Goal: Task Accomplishment & Management: Use online tool/utility

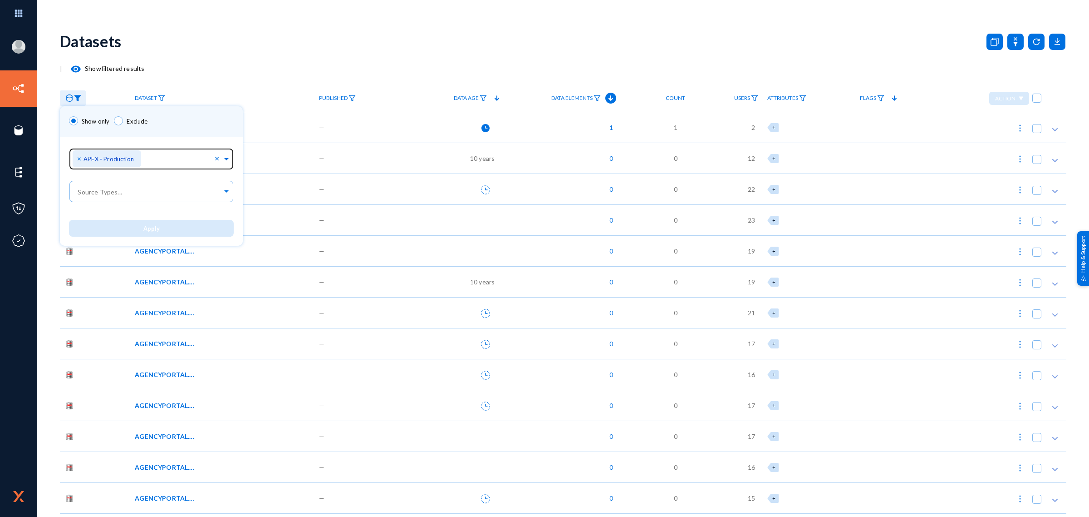
click at [79, 159] on span "×" at bounding box center [80, 158] width 6 height 9
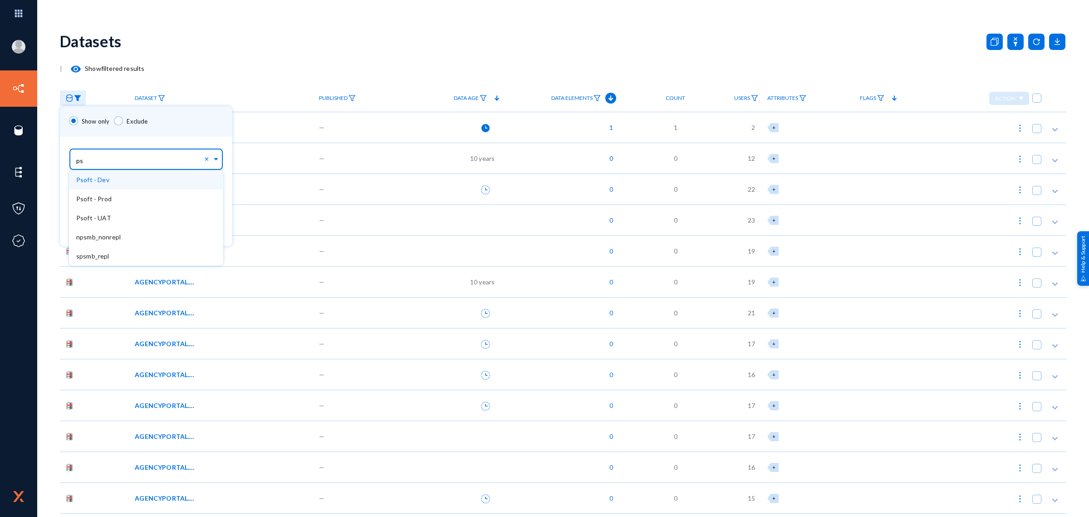
type input "pso"
click at [108, 177] on div "Psoft - Dev" at bounding box center [146, 179] width 154 height 19
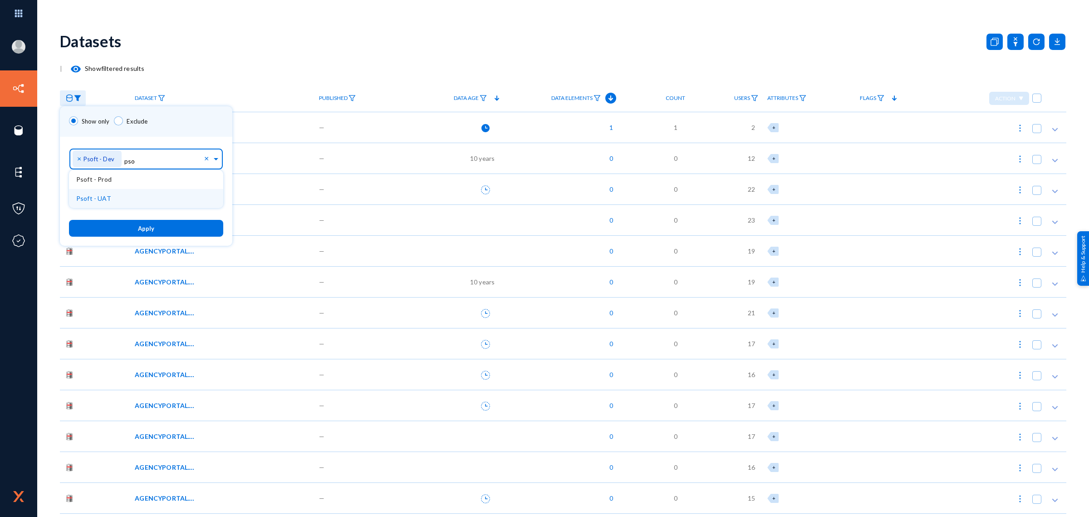
click at [128, 228] on button "Apply" at bounding box center [146, 228] width 154 height 17
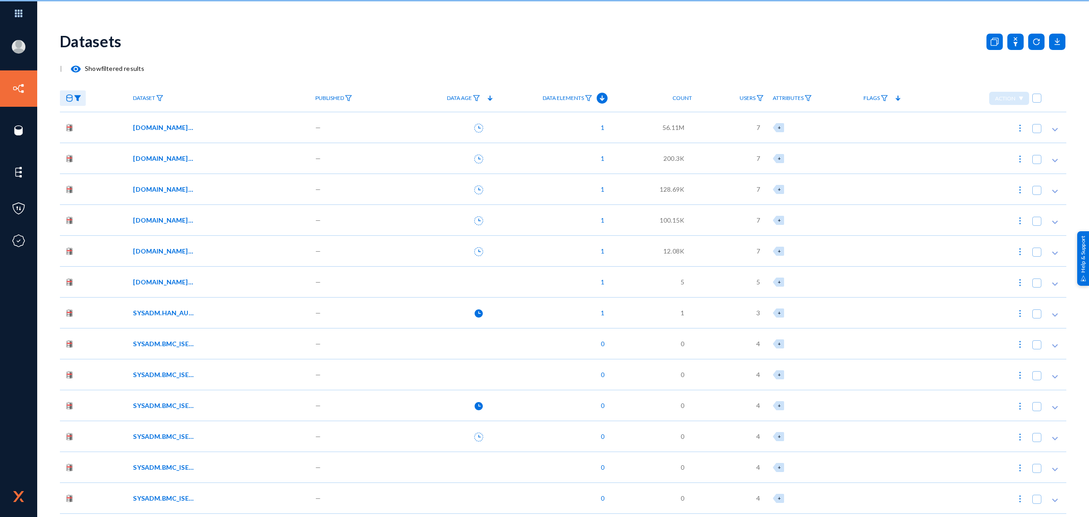
click at [157, 95] on img at bounding box center [159, 98] width 7 height 6
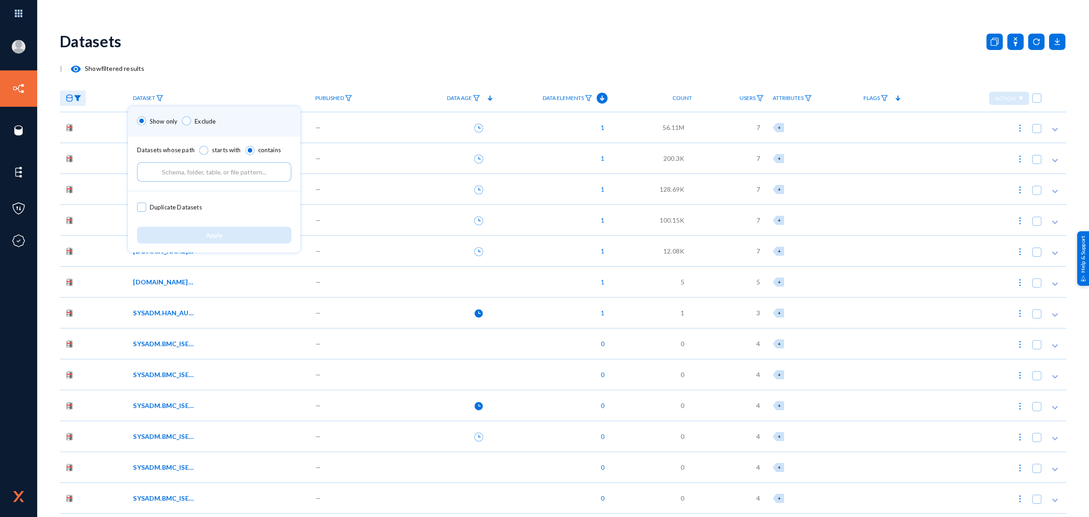
click at [172, 171] on input "text" at bounding box center [214, 172] width 154 height 20
paste input "SYSADM.BMC_ISE_PLANTAB"
type input "SYSADM.BMC_ISE_PLANTAB"
click at [207, 238] on span "Apply" at bounding box center [214, 234] width 16 height 7
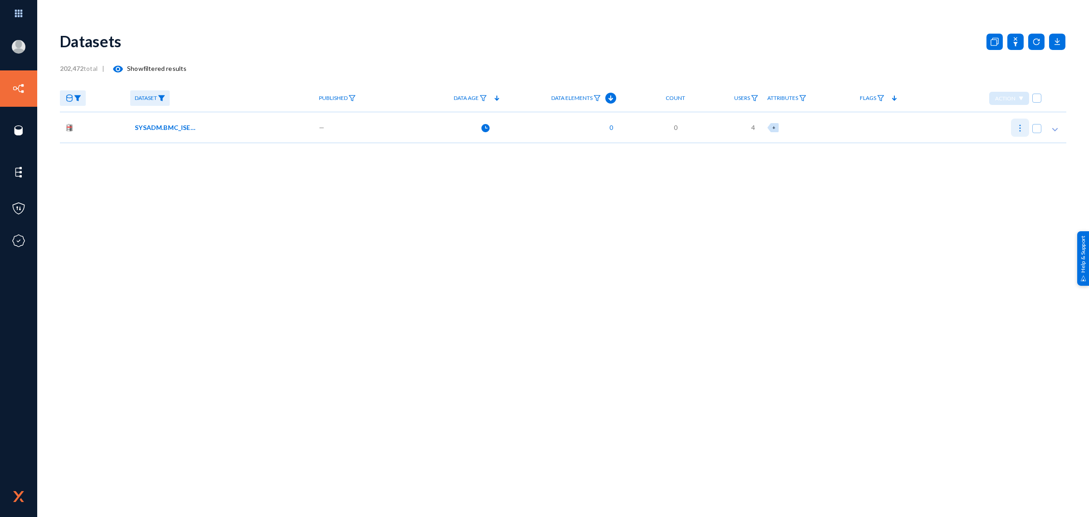
click at [1015, 128] on button at bounding box center [1020, 127] width 18 height 18
checkbox input "true"
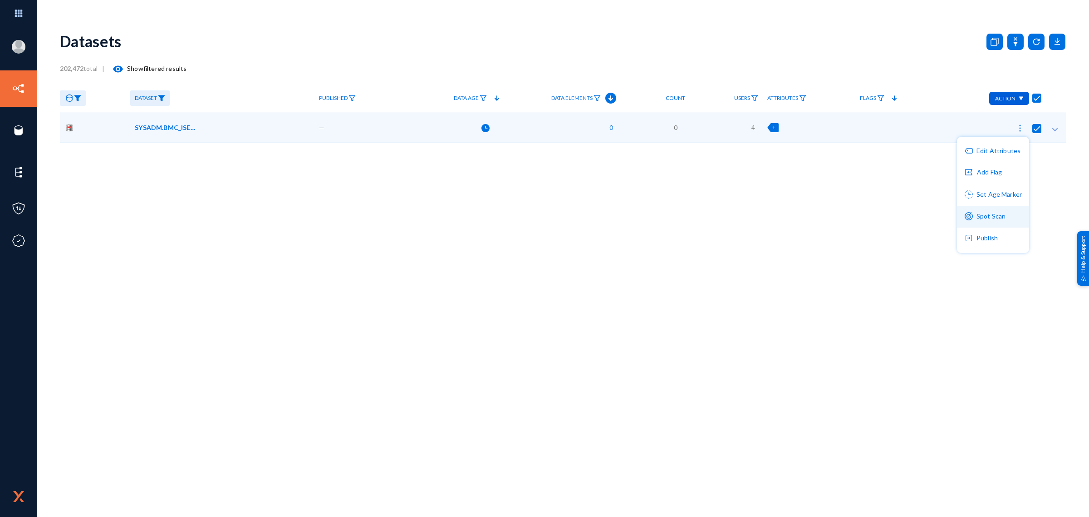
click at [1000, 212] on button "Spot Scan" at bounding box center [993, 217] width 72 height 22
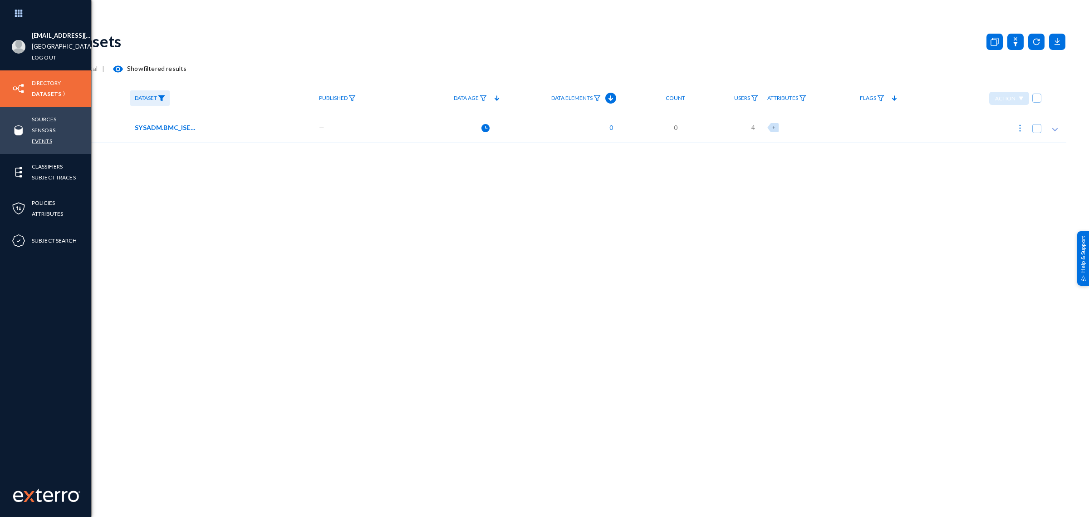
click at [39, 141] on link "Events" at bounding box center [42, 141] width 20 height 10
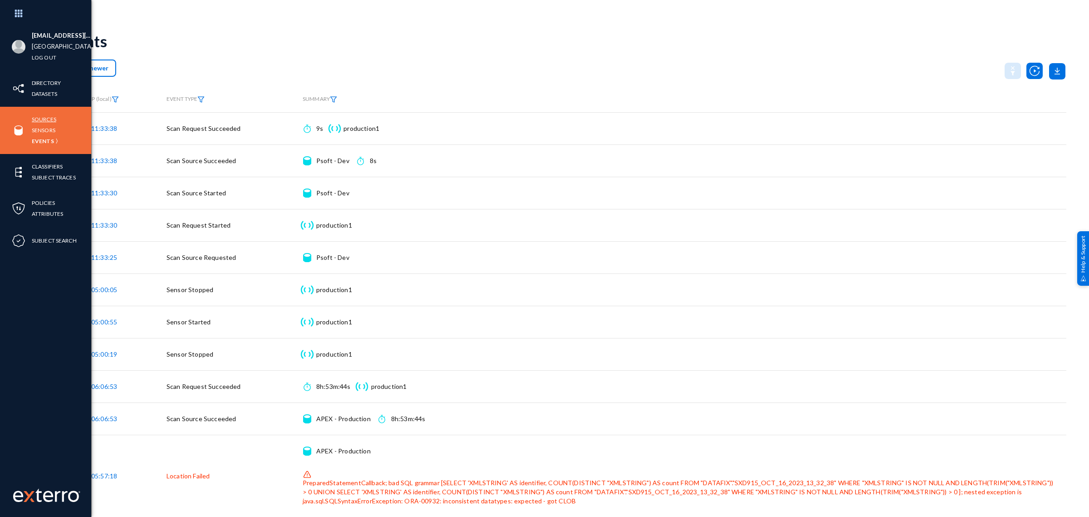
click at [38, 118] on link "Sources" at bounding box center [44, 119] width 25 height 10
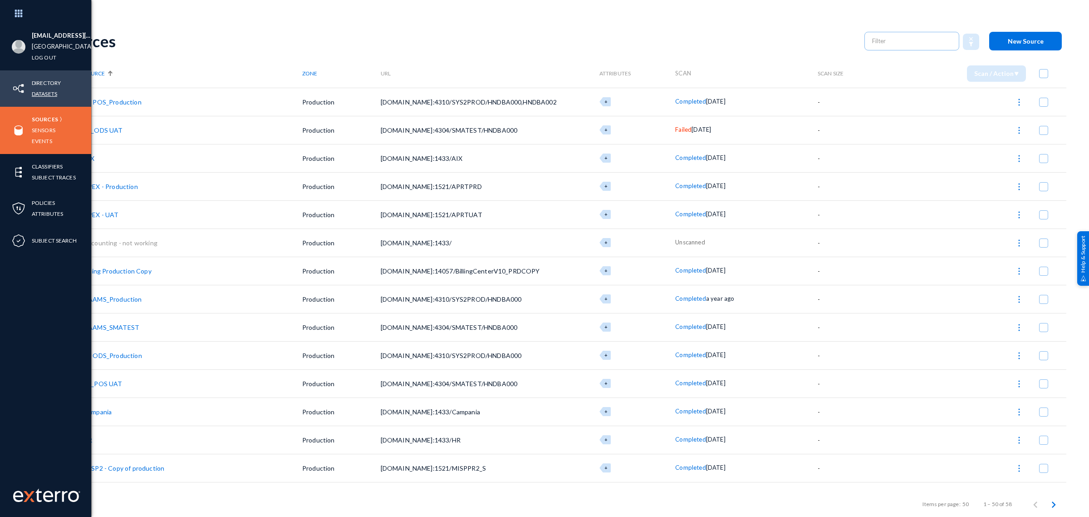
click at [44, 89] on link "Datasets" at bounding box center [44, 94] width 25 height 10
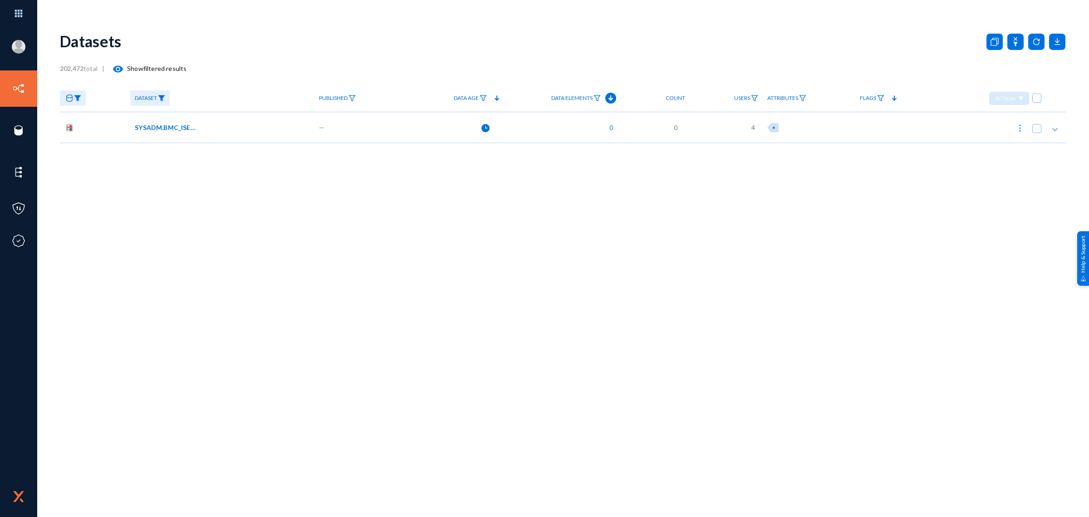
click at [201, 126] on div "SYSADM.BMC_ISE_PLANTAB" at bounding box center [221, 128] width 172 height 10
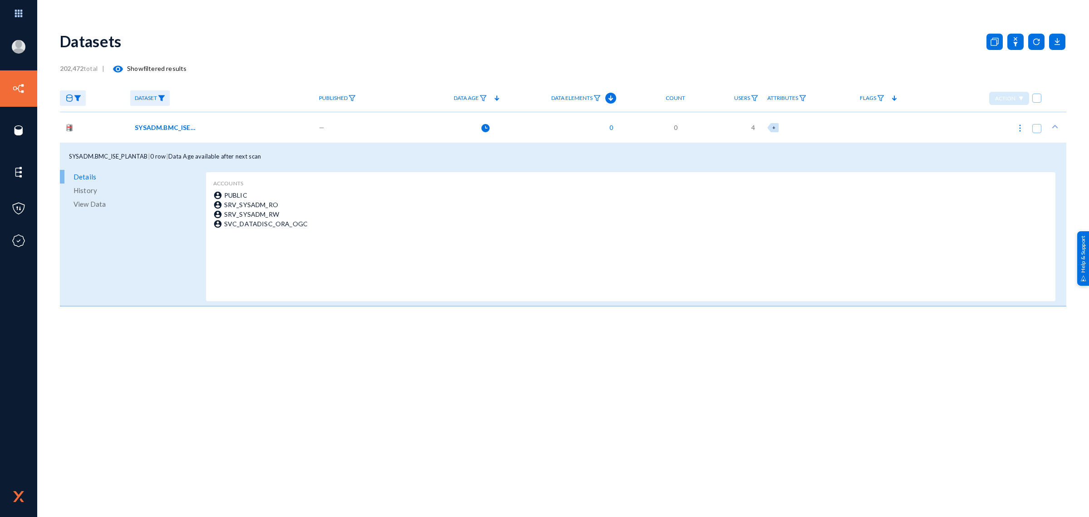
click at [294, 56] on div "Datasets" at bounding box center [563, 41] width 1007 height 37
click at [159, 99] on img at bounding box center [161, 98] width 7 height 6
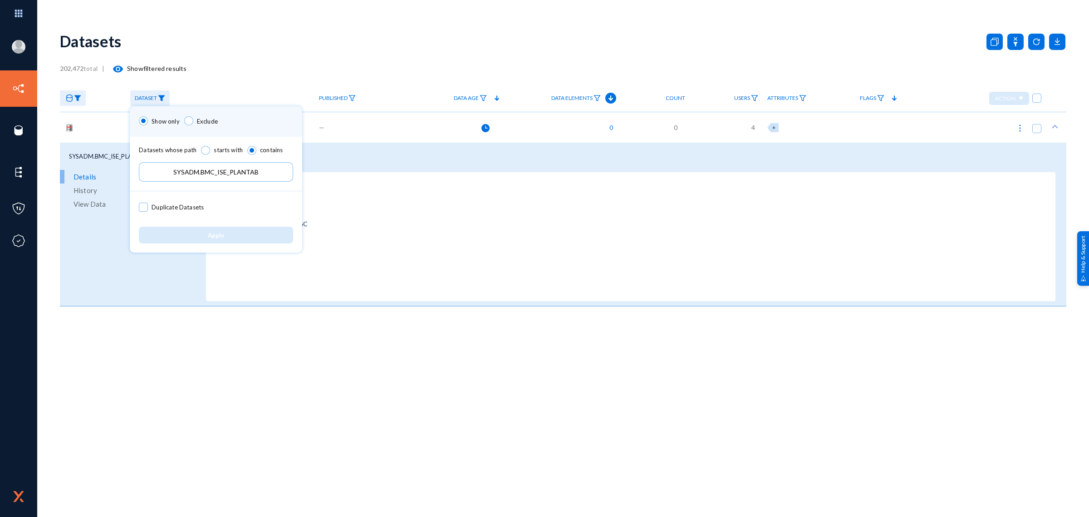
click at [189, 175] on input "SYSADM.BMC_ISE_PLANTAB" at bounding box center [216, 172] width 154 height 20
paste input "V$SQL"
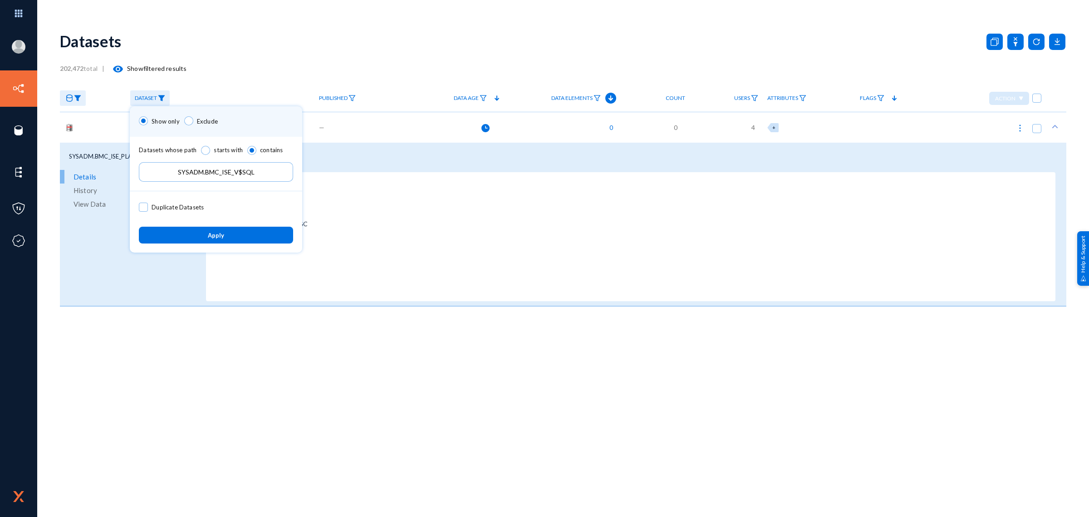
type input "SYSADM.BMC_ISE_V$SQL"
click at [198, 231] on button "Apply" at bounding box center [216, 234] width 154 height 17
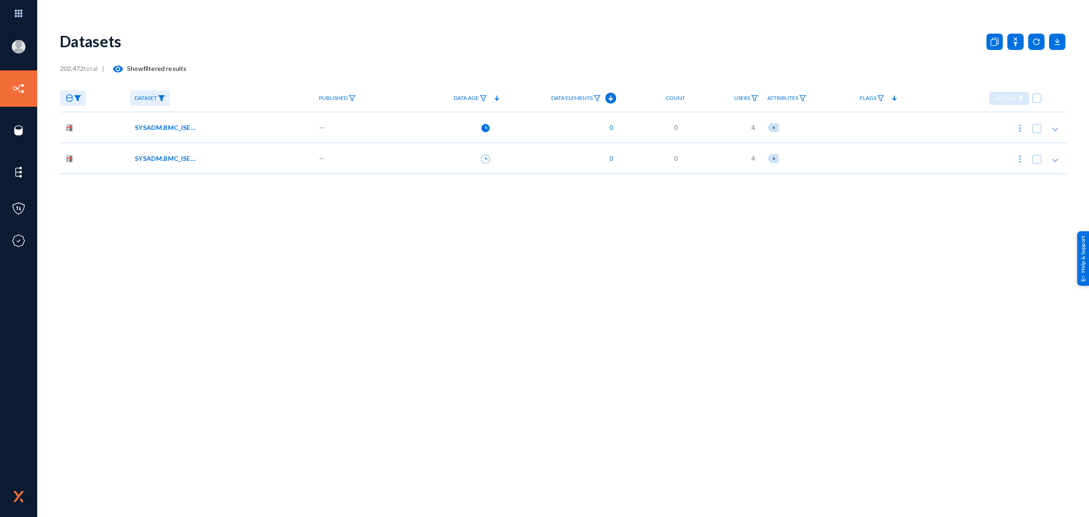
click at [236, 130] on div "SYSADM.BMC_ISE_V$SQL" at bounding box center [221, 128] width 172 height 10
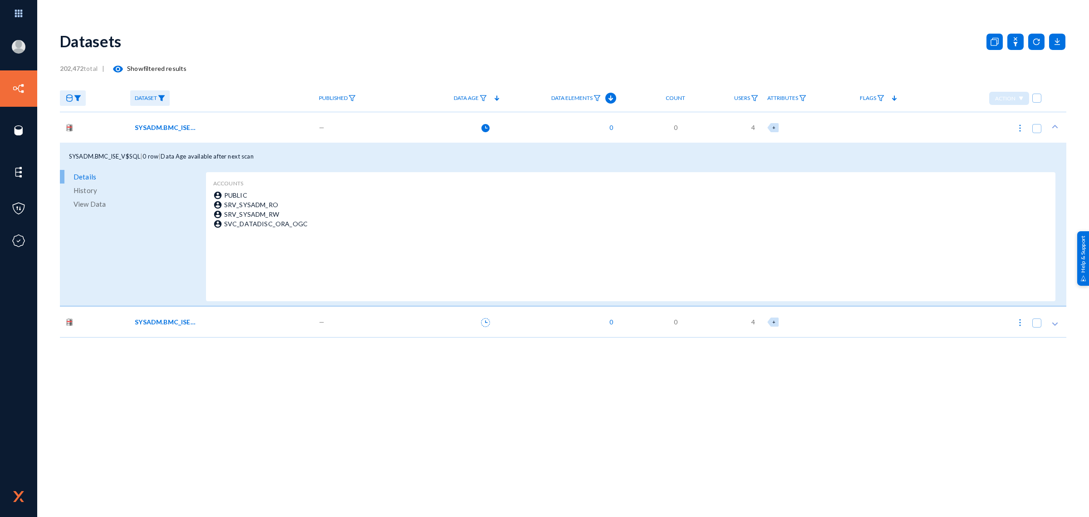
click at [233, 312] on div "SYSADM.BMC_ISE_V$SQLTEXT" at bounding box center [222, 321] width 184 height 31
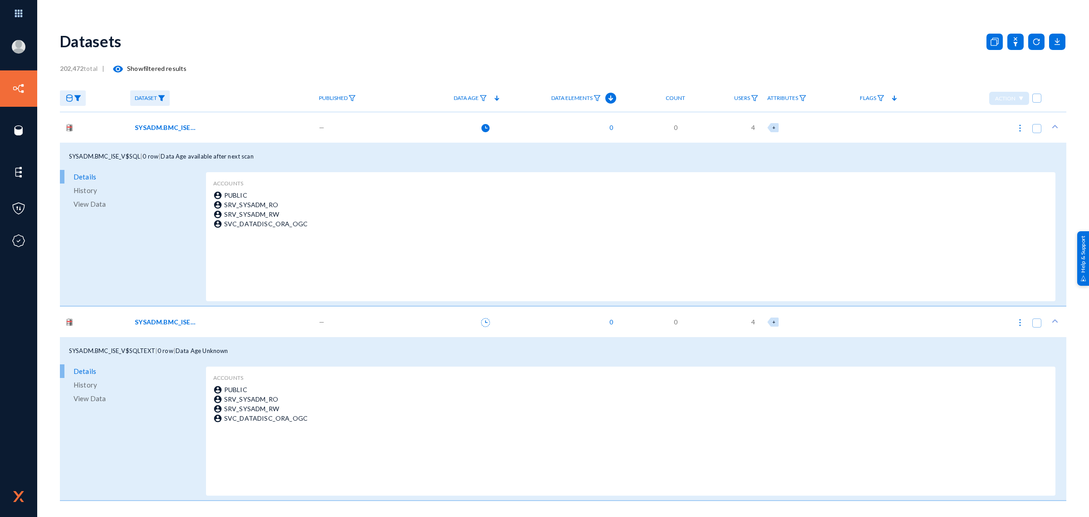
click at [1024, 126] on img at bounding box center [1020, 127] width 9 height 9
checkbox input "true"
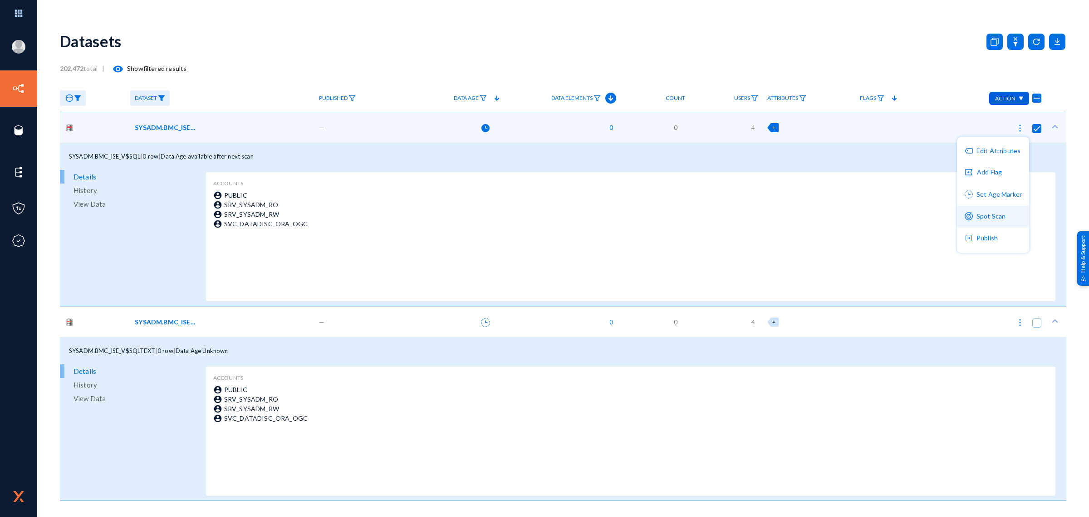
click at [985, 217] on button "Spot Scan" at bounding box center [993, 217] width 72 height 22
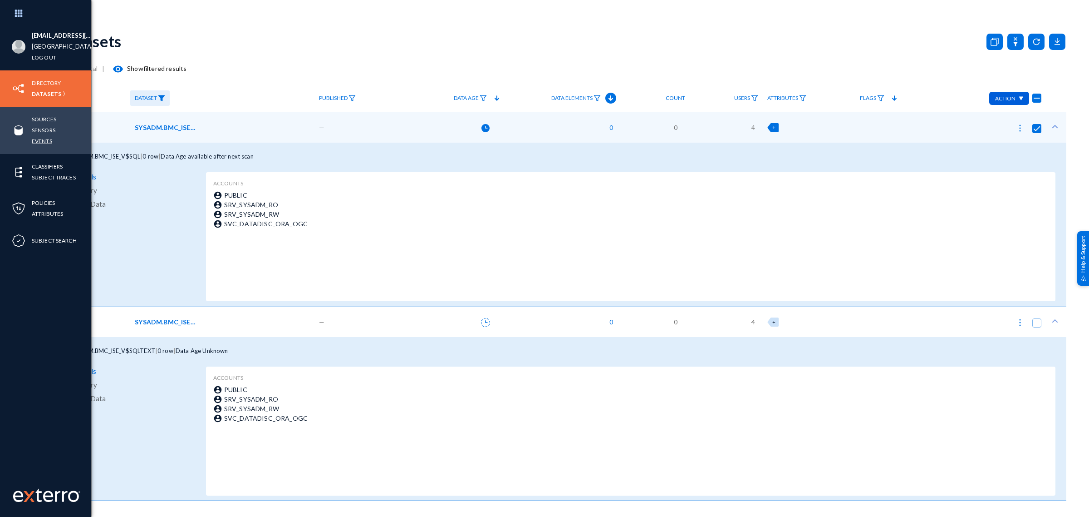
click at [33, 140] on link "Events" at bounding box center [42, 141] width 20 height 10
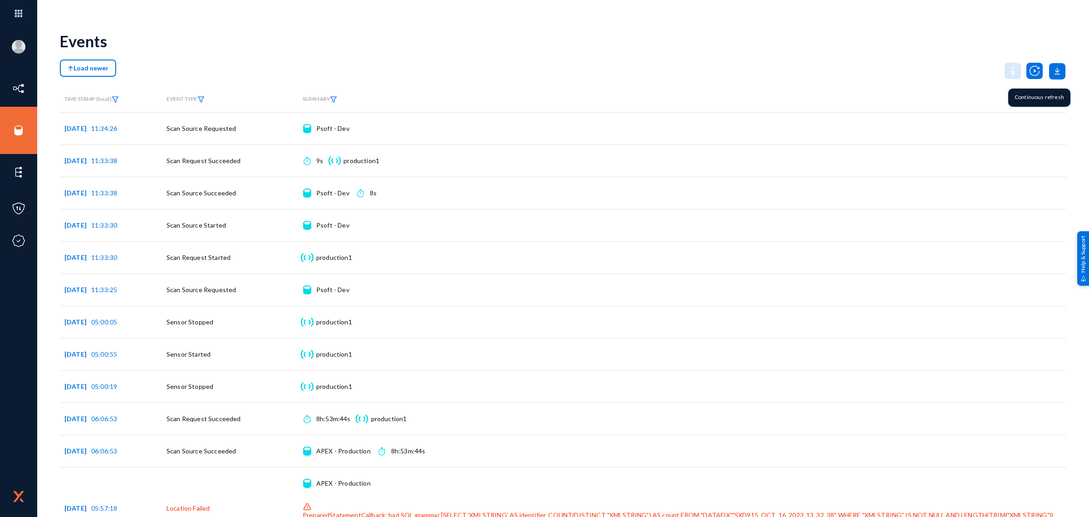
click at [1035, 68] on img at bounding box center [1035, 71] width 16 height 16
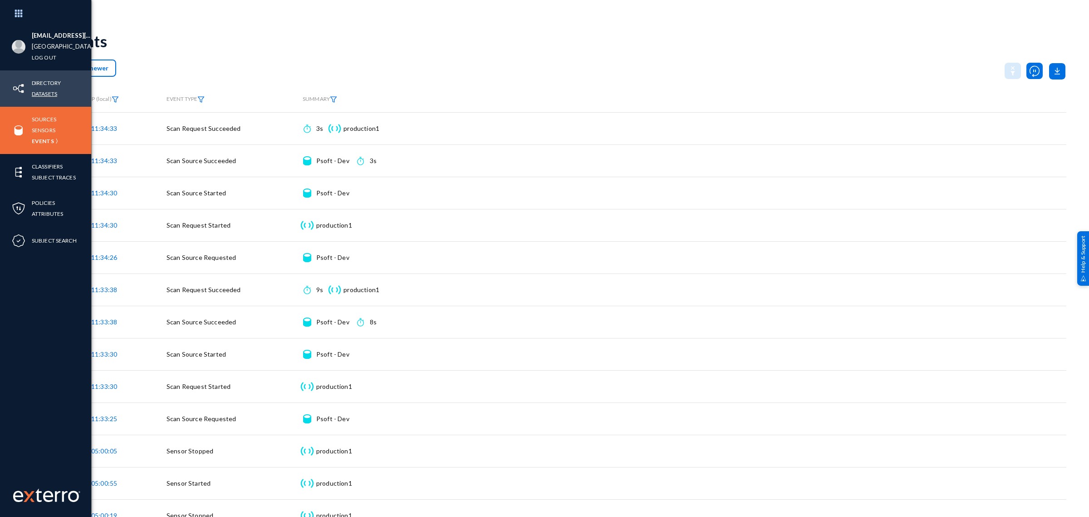
click at [41, 89] on link "Datasets" at bounding box center [44, 94] width 25 height 10
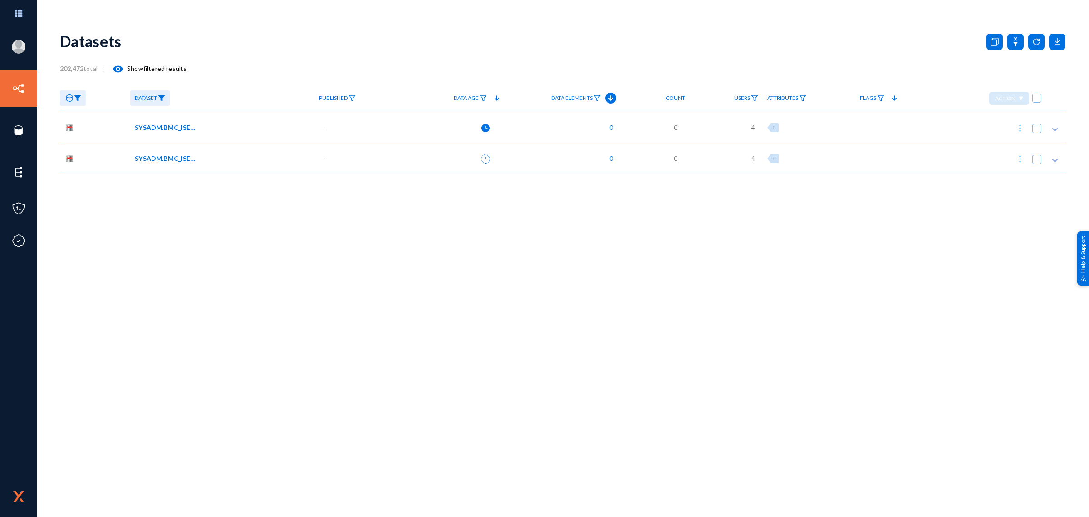
click at [163, 96] on img at bounding box center [161, 98] width 7 height 6
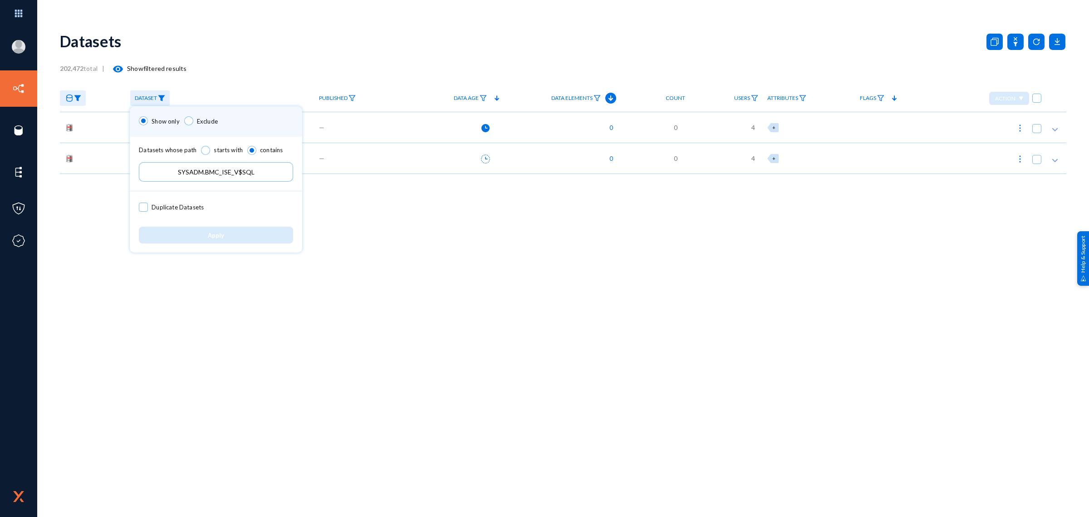
click at [192, 169] on input "SYSADM.BMC_ISE_V$SQL" at bounding box center [216, 172] width 154 height 20
paste input "HAN_AUDIT_RPT_TMP"
type input "SYSADM.HAN_AUDIT_RPT_TMP"
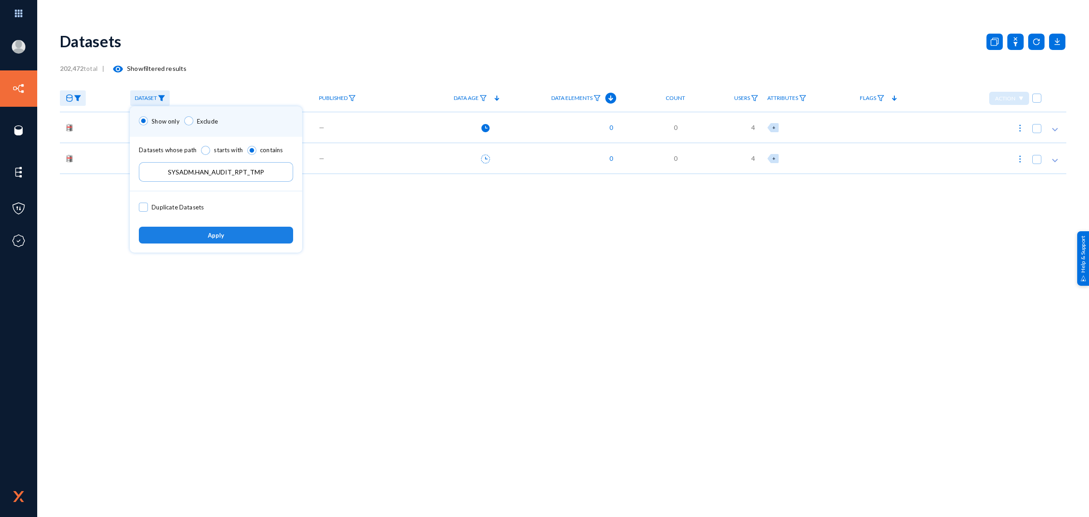
click at [201, 234] on button "Apply" at bounding box center [216, 234] width 154 height 17
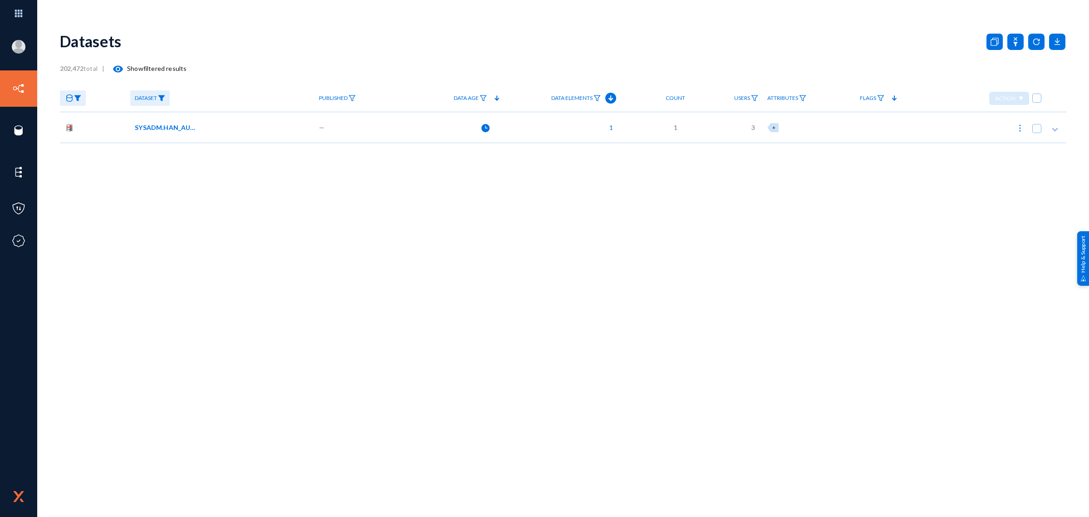
click at [230, 123] on div "SYSADM.HAN_AUDIT_RPT_TMP" at bounding box center [221, 128] width 172 height 10
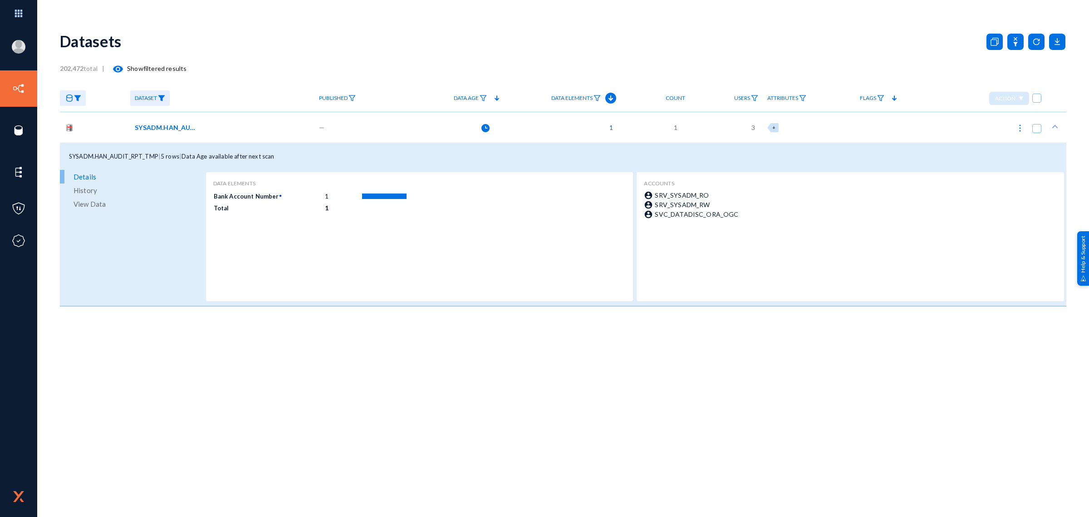
click at [1019, 123] on img at bounding box center [1020, 127] width 9 height 9
checkbox input "true"
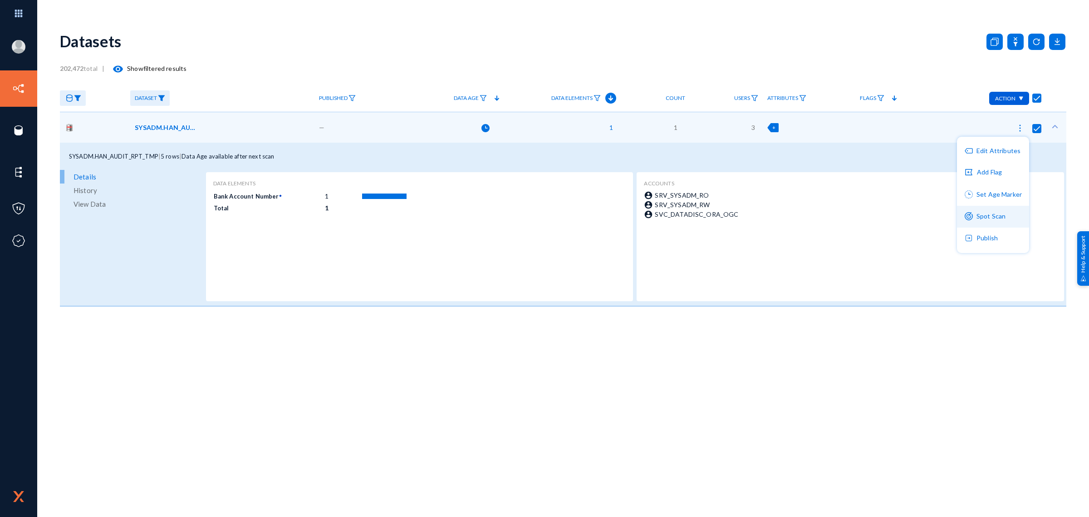
click at [999, 214] on button "Spot Scan" at bounding box center [993, 217] width 72 height 22
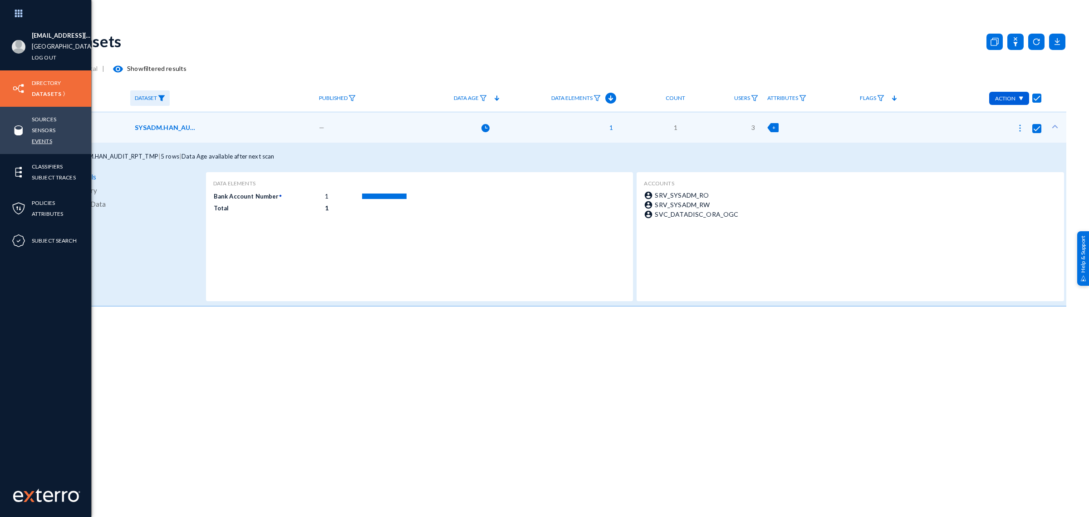
click at [44, 141] on link "Events" at bounding box center [42, 141] width 20 height 10
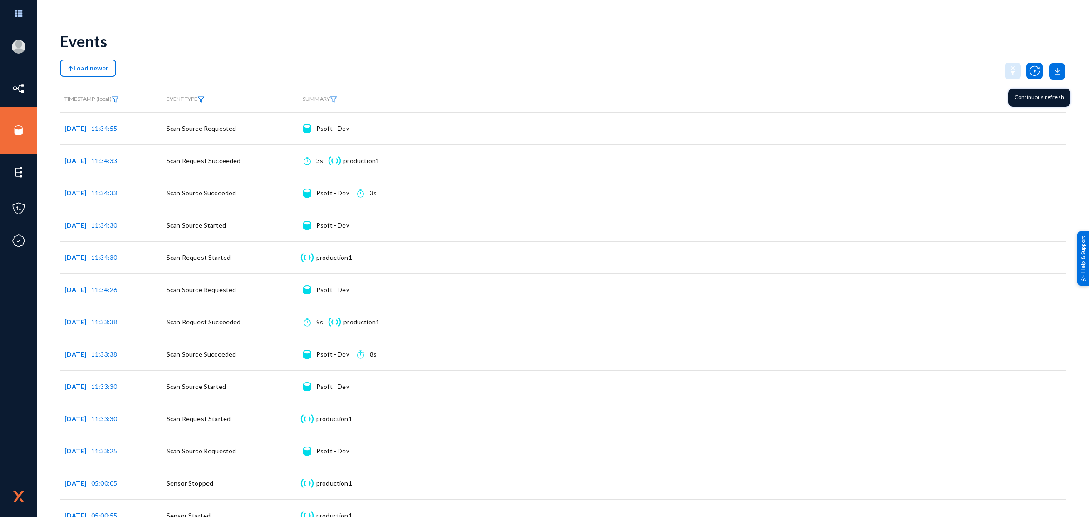
click at [1027, 75] on img at bounding box center [1035, 71] width 16 height 16
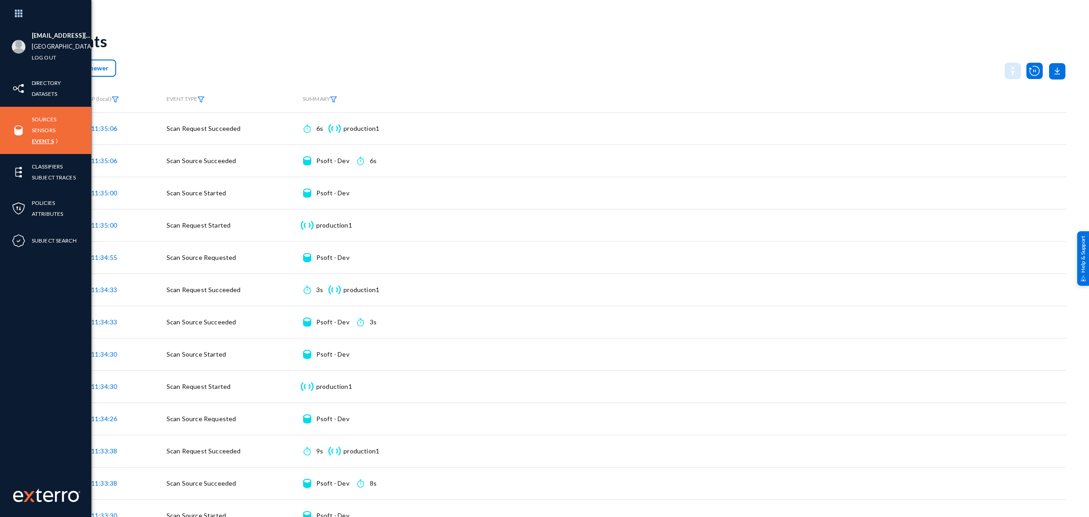
click at [44, 138] on link "Events" at bounding box center [43, 141] width 22 height 10
click at [44, 89] on link "Datasets" at bounding box center [44, 94] width 25 height 10
